Goal: Transaction & Acquisition: Purchase product/service

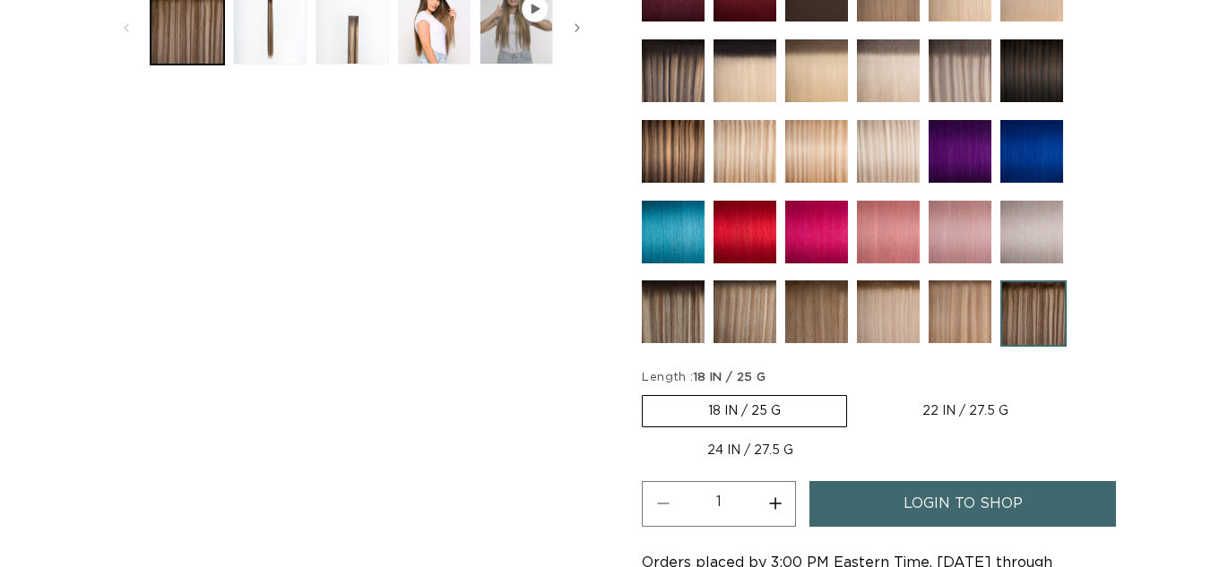
scroll to position [0, 2168]
click at [681, 290] on img at bounding box center [673, 312] width 63 height 63
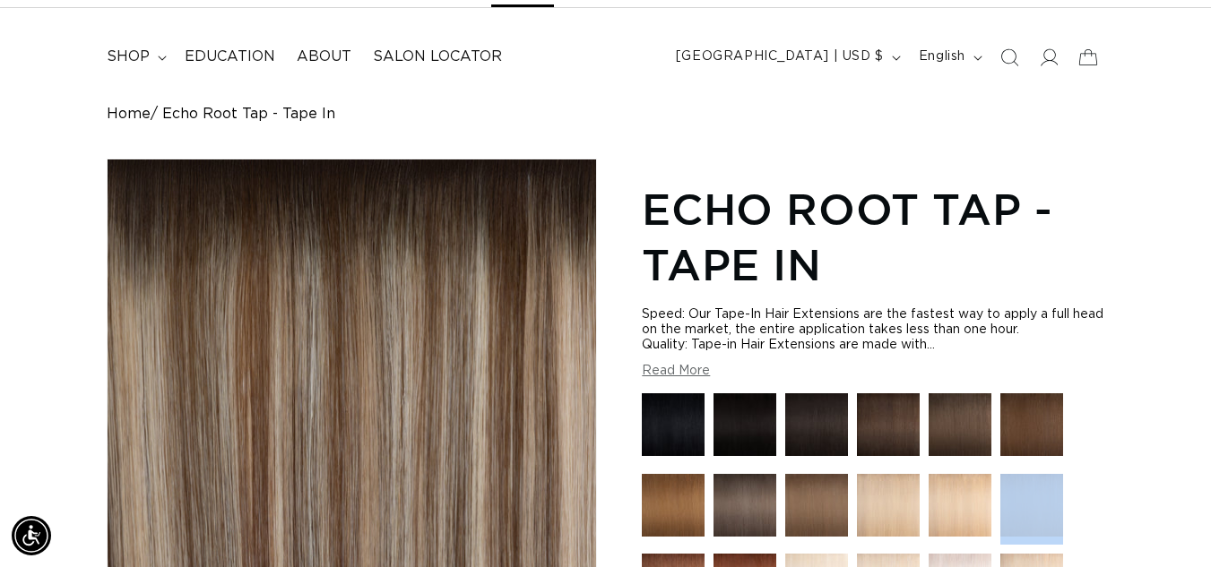
drag, startPoint x: 0, startPoint y: 0, endPoint x: 1209, endPoint y: 558, distance: 1332.0
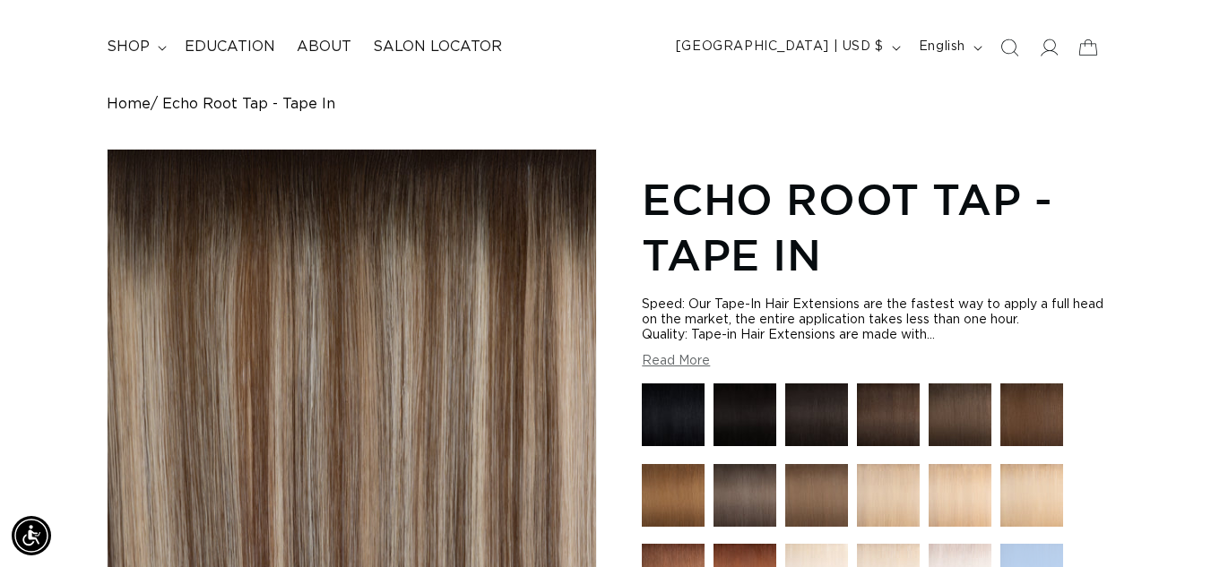
click at [1210, 469] on html "Skip to content PREMIUM HAIR EXTENSIONS. NO GUESSWORK. SHOP NOW. PAY LATER WITH…" at bounding box center [605, 184] width 1211 height 567
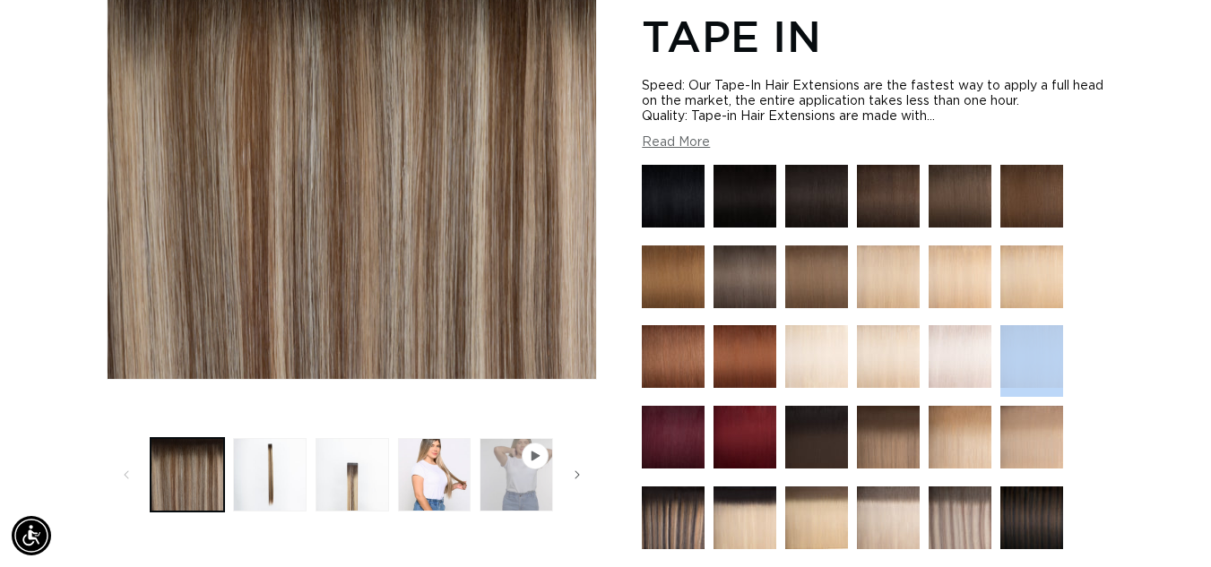
scroll to position [0, 0]
click at [342, 481] on button "Load image 3 in gallery view" at bounding box center [353, 475] width 74 height 74
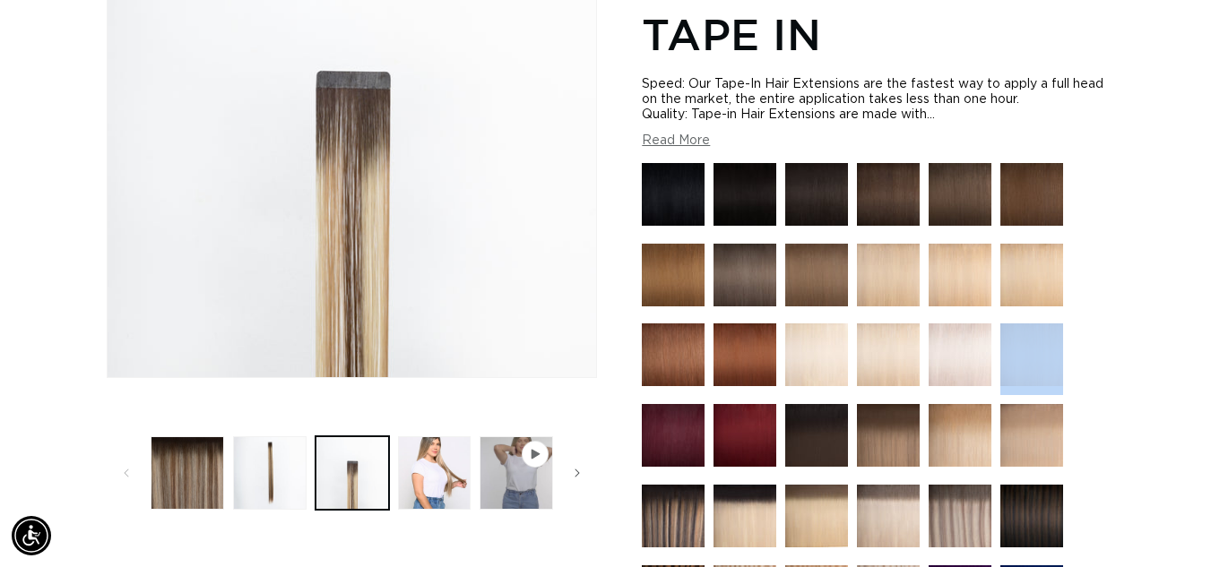
scroll to position [0, 1084]
click at [281, 484] on button "Load image 2 in gallery view" at bounding box center [270, 474] width 74 height 74
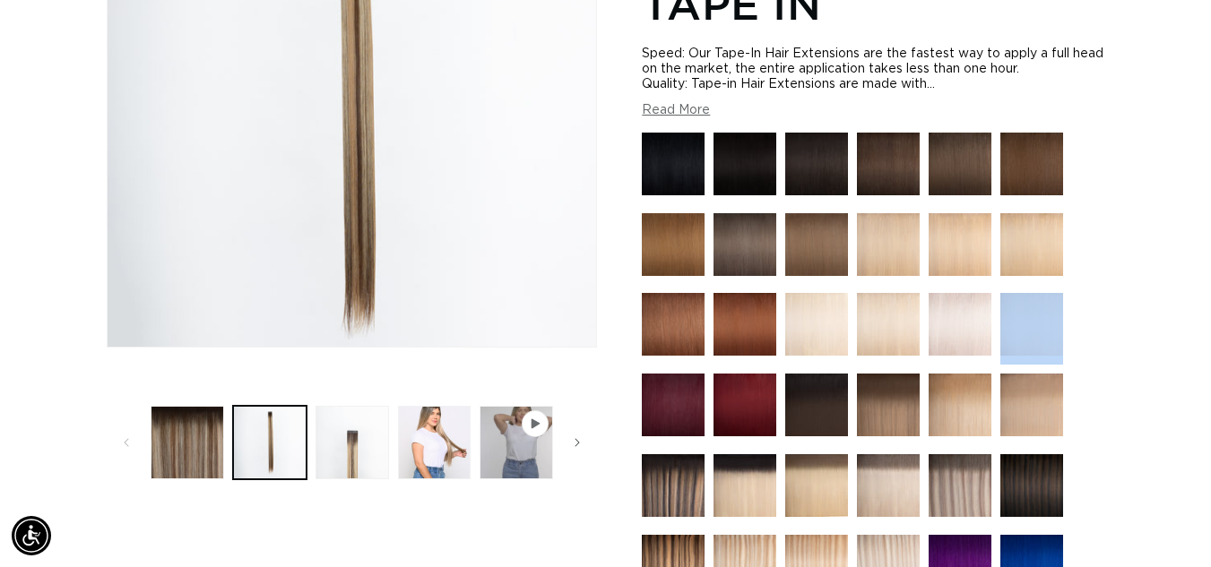
scroll to position [355, 0]
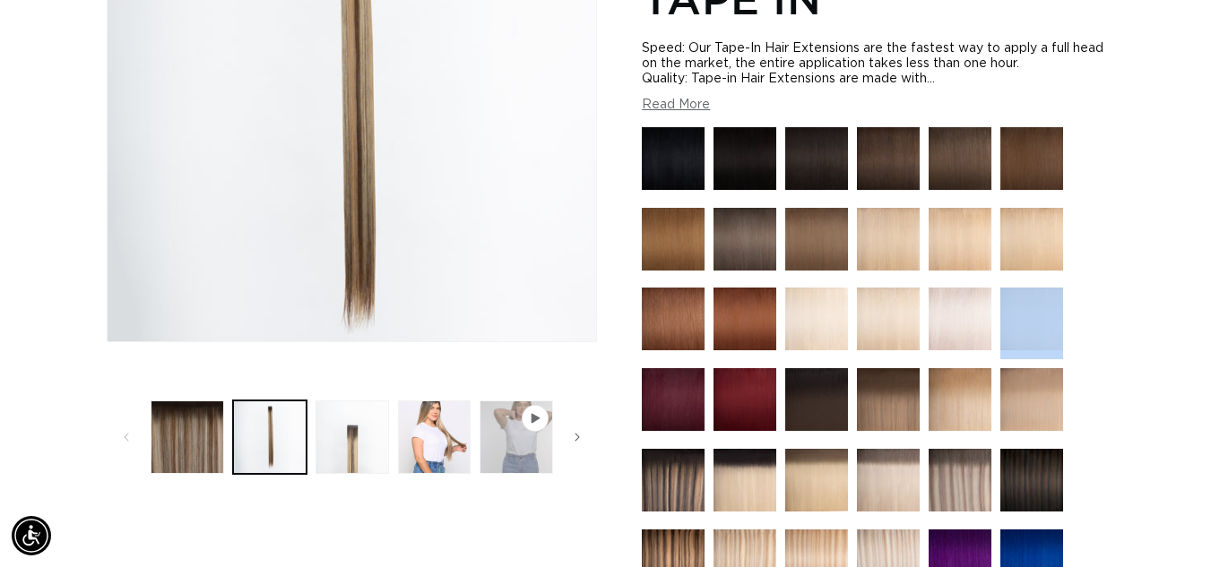
click at [520, 424] on button "Play video 1 in gallery view" at bounding box center [517, 438] width 74 height 74
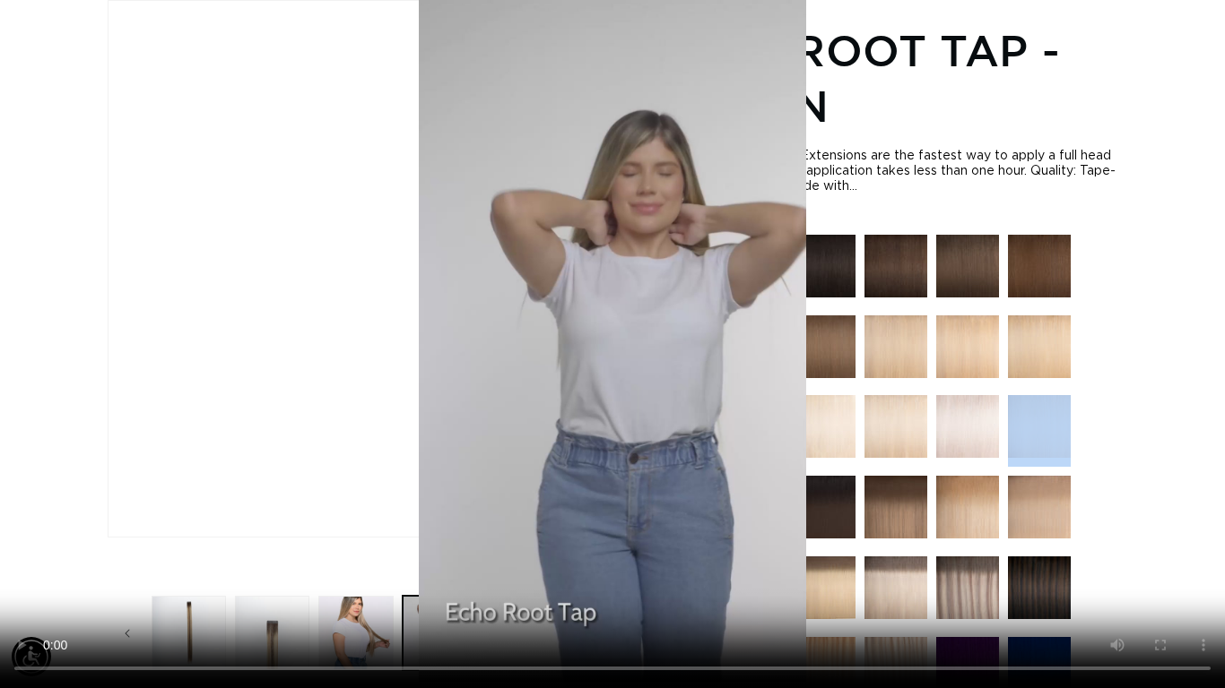
scroll to position [0, 0]
click at [1210, 14] on video "Echo Root Tap - Tape In" at bounding box center [612, 344] width 1225 height 688
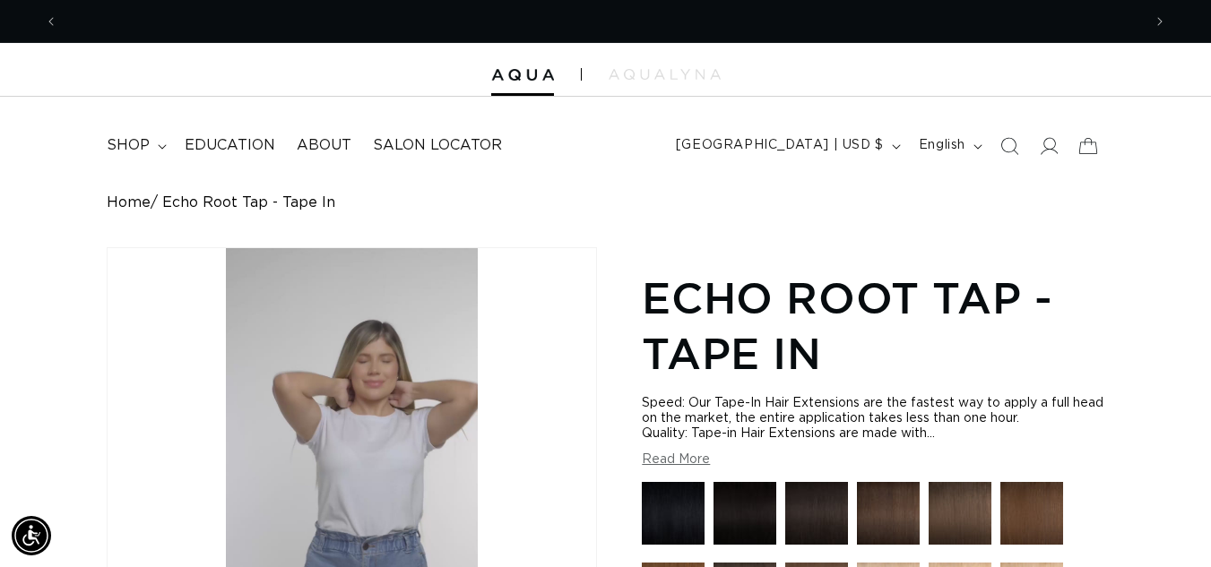
scroll to position [0, 2168]
